Goal: Task Accomplishment & Management: Use online tool/utility

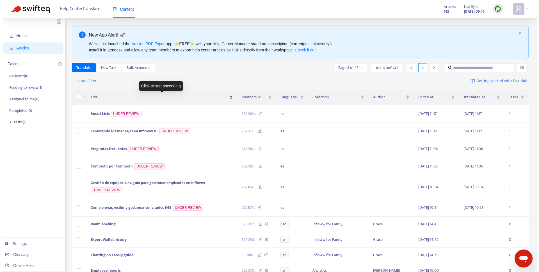
scroll to position [1, 0]
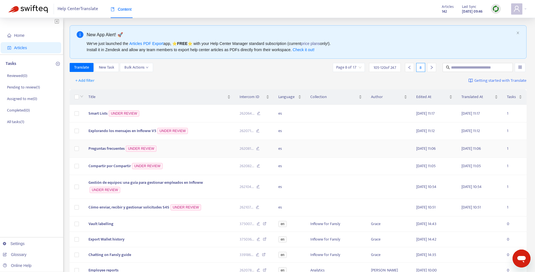
click at [183, 145] on td "Preguntas frecuentes UNDER REVIEW" at bounding box center [159, 149] width 151 height 18
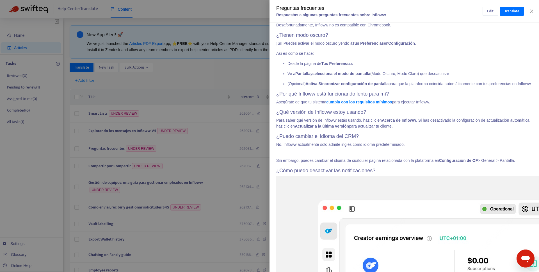
scroll to position [0, 0]
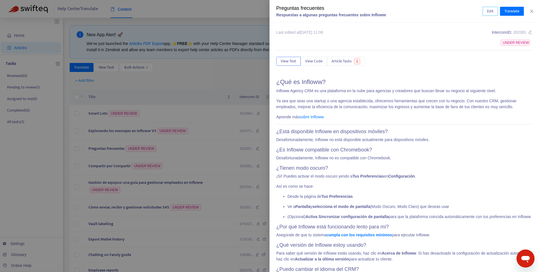
click at [487, 10] on span "Edit" at bounding box center [490, 11] width 6 height 6
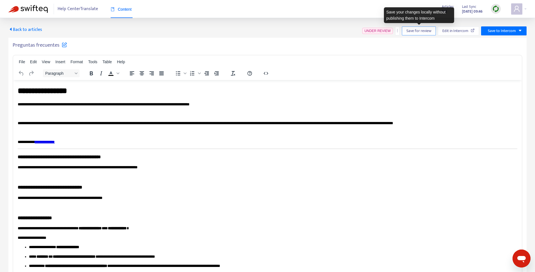
click at [411, 35] on button "Save for review" at bounding box center [419, 30] width 34 height 9
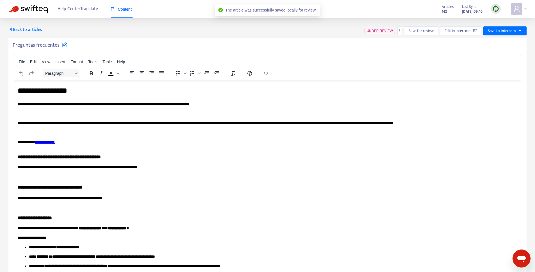
click at [16, 31] on span "Back to articles" at bounding box center [25, 30] width 34 height 8
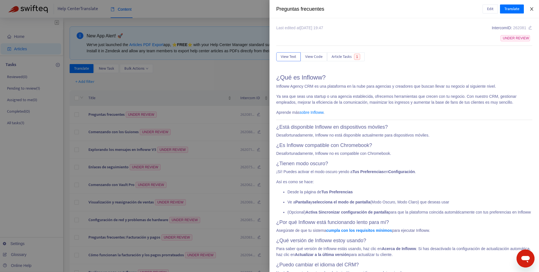
click at [533, 8] on icon "close" at bounding box center [531, 9] width 4 height 4
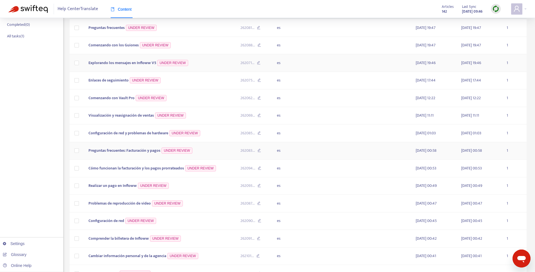
scroll to position [129, 0]
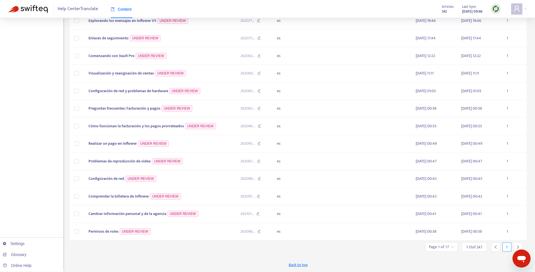
click at [441, 250] on input "search" at bounding box center [441, 247] width 25 height 8
click at [494, 221] on input "text" at bounding box center [504, 217] width 42 height 9
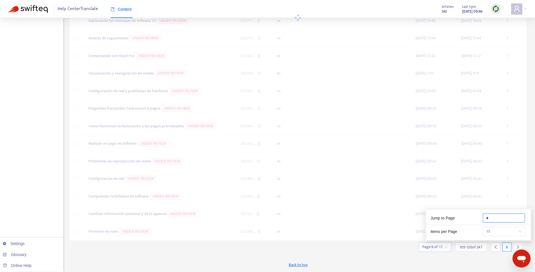
scroll to position [116, 0]
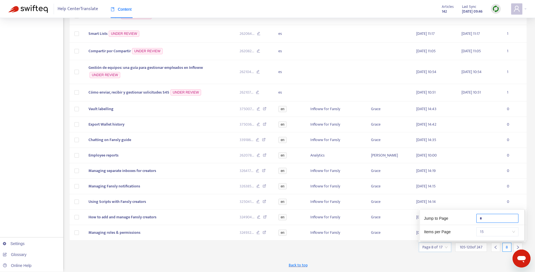
type input "*"
click at [37, 185] on div "Home Articles Tasks Reviewed ( 0 ) Pending to review ( 1 ) Assigned to me ( 0 )…" at bounding box center [31, 87] width 63 height 370
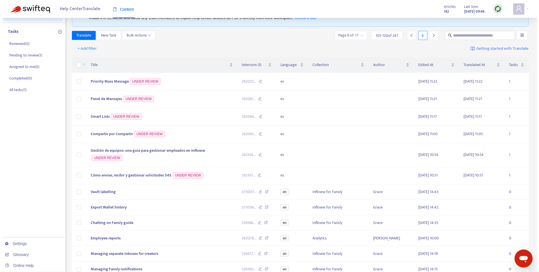
scroll to position [33, 0]
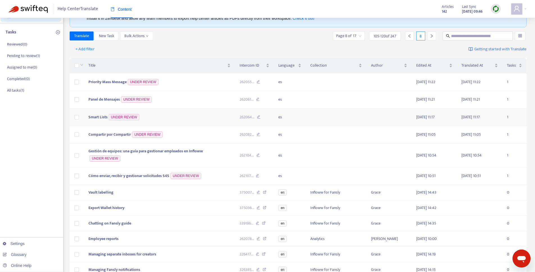
click at [105, 119] on span "Smart Lists" at bounding box center [97, 117] width 19 height 6
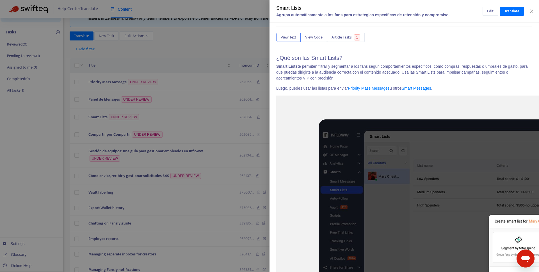
scroll to position [0, 0]
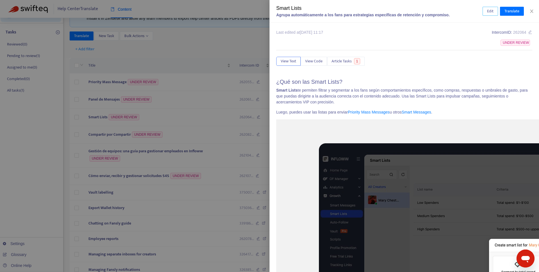
click at [483, 13] on button "Edit" at bounding box center [490, 11] width 15 height 9
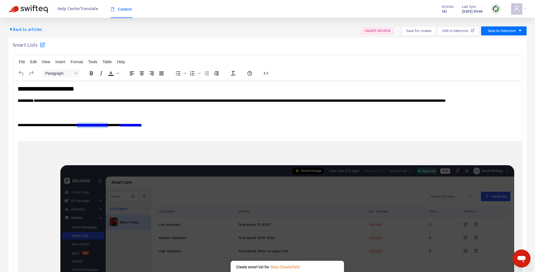
drag, startPoint x: 91, startPoint y: 124, endPoint x: 132, endPoint y: 124, distance: 41.0
click at [108, 124] on link "**********" at bounding box center [92, 125] width 31 height 4
drag, startPoint x: 122, startPoint y: 125, endPoint x: 125, endPoint y: 127, distance: 2.9
click at [119, 125] on link "**********" at bounding box center [98, 125] width 42 height 4
click at [141, 125] on p "**********" at bounding box center [265, 125] width 495 height 6
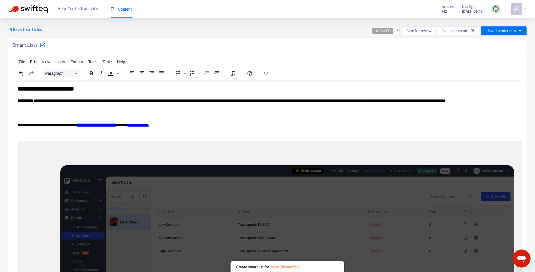
click at [189, 125] on p "**********" at bounding box center [265, 125] width 495 height 6
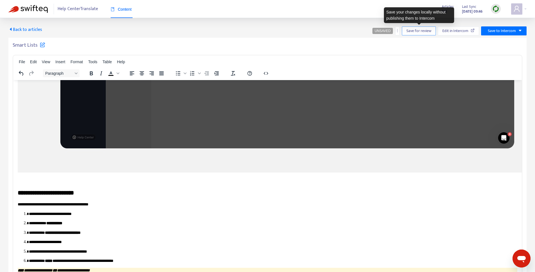
click at [418, 31] on span "Save for review" at bounding box center [418, 31] width 25 height 6
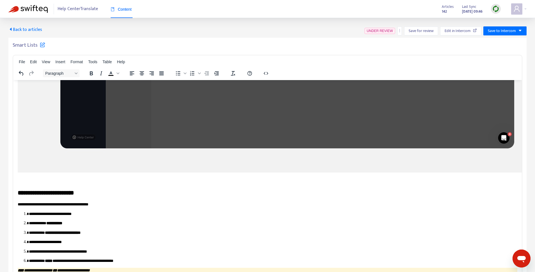
click at [9, 32] on span "Back to articles" at bounding box center [25, 30] width 34 height 8
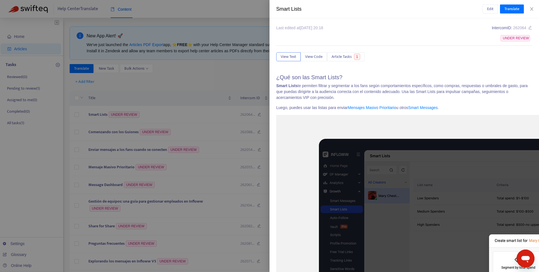
click at [532, 12] on div "Edit Translate" at bounding box center [508, 8] width 50 height 9
click at [532, 10] on icon "close" at bounding box center [531, 9] width 4 height 4
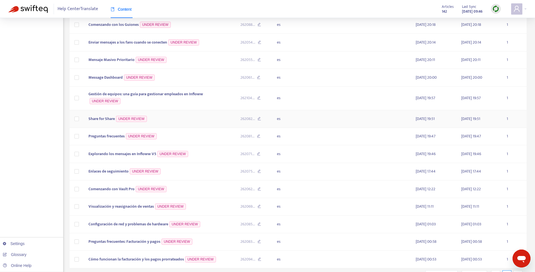
scroll to position [135, 0]
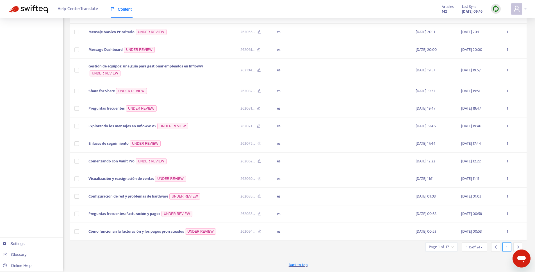
click at [471, 247] on span "1 - 15 of 247" at bounding box center [474, 247] width 16 height 6
click at [449, 248] on input "search" at bounding box center [441, 247] width 25 height 8
click at [497, 216] on input "text" at bounding box center [504, 217] width 42 height 9
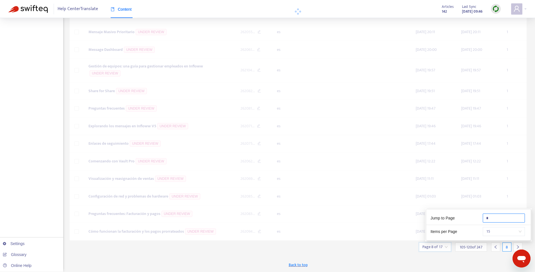
scroll to position [110, 0]
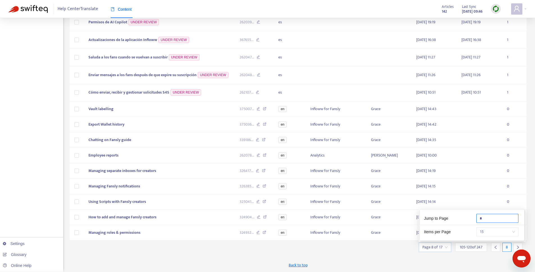
type input "*"
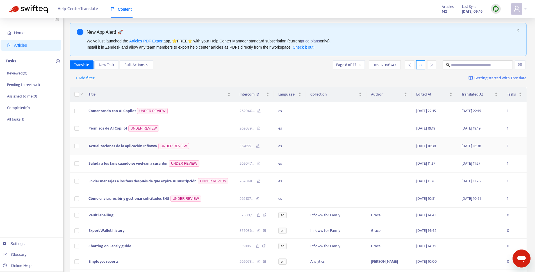
scroll to position [4, 0]
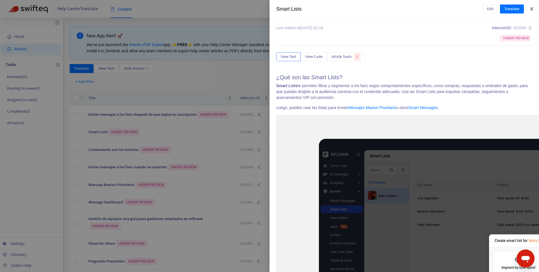
drag, startPoint x: 533, startPoint y: 8, endPoint x: 530, endPoint y: 13, distance: 6.4
click at [534, 8] on icon "close" at bounding box center [531, 9] width 4 height 4
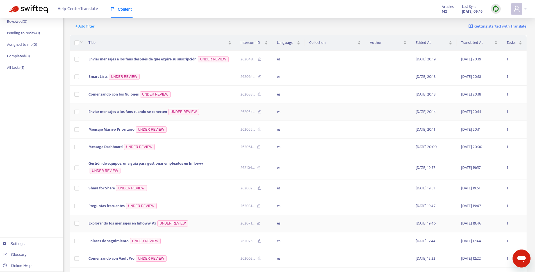
scroll to position [135, 0]
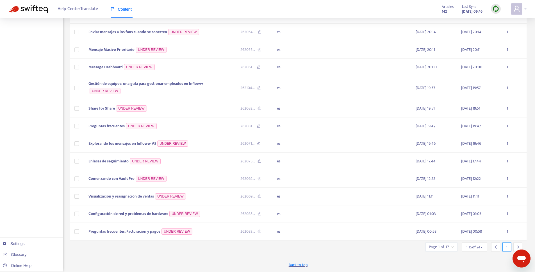
click at [447, 251] on div "Page 1 of 17" at bounding box center [441, 246] width 32 height 9
click at [493, 221] on input "text" at bounding box center [504, 217] width 42 height 9
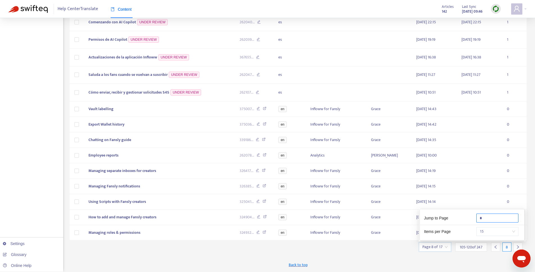
scroll to position [108, 0]
type input "*"
click at [461, 264] on div "Back to top" at bounding box center [298, 265] width 457 height 14
click at [496, 247] on icon "left" at bounding box center [495, 247] width 4 height 4
